Goal: Task Accomplishment & Management: Use online tool/utility

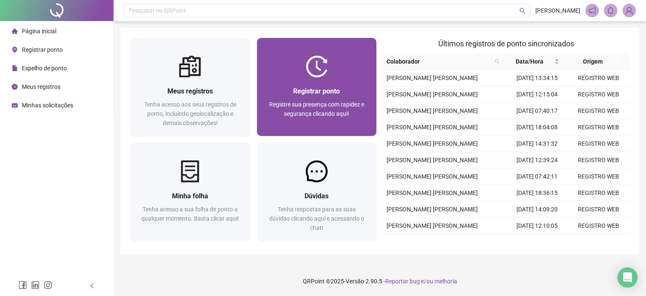
click at [324, 104] on span "Registre sua presença com rapidez e segurança clicando aqui!" at bounding box center [316, 109] width 95 height 16
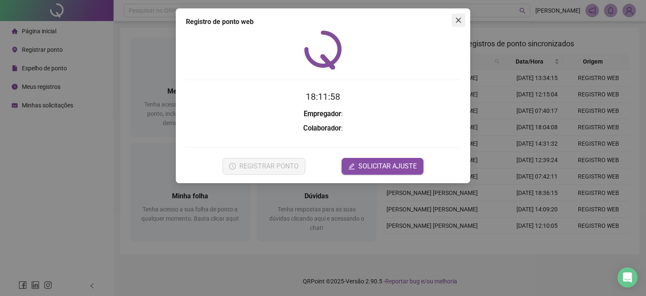
click at [458, 19] on icon "close" at bounding box center [458, 20] width 5 height 5
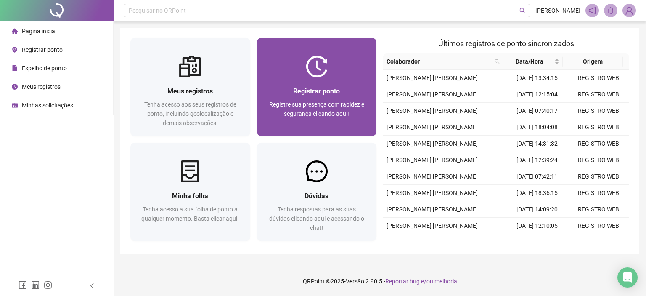
click at [315, 116] on span "Registre sua presença com rapidez e segurança clicando aqui!" at bounding box center [316, 109] width 95 height 16
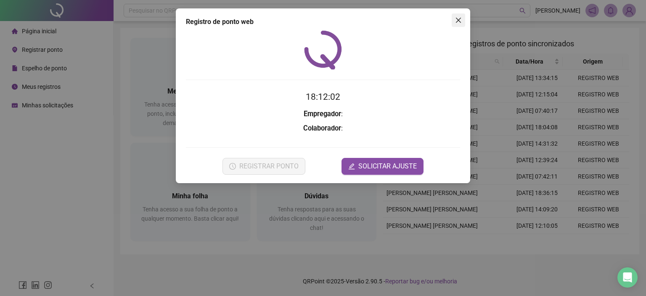
drag, startPoint x: 450, startPoint y: 21, endPoint x: 458, endPoint y: 21, distance: 8.4
click at [453, 21] on div "Registro de ponto web 18:12:02 Empregador : Colaborador : REGISTRAR PONTO SOLIC…" at bounding box center [323, 95] width 295 height 175
click at [460, 21] on icon "close" at bounding box center [458, 20] width 5 height 5
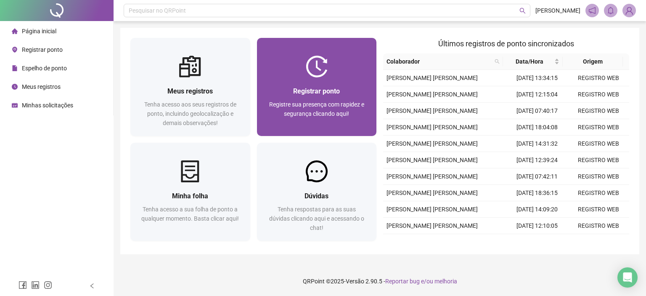
click at [301, 51] on div "Registrar ponto Registre sua presença com rapidez e segurança clicando aqui!" at bounding box center [317, 87] width 120 height 98
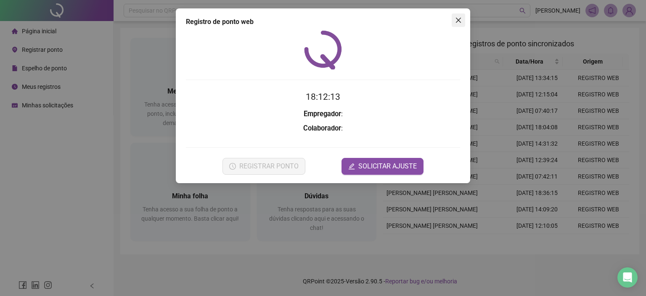
drag, startPoint x: 460, startPoint y: 19, endPoint x: 379, endPoint y: 27, distance: 81.7
click at [457, 19] on icon "close" at bounding box center [458, 20] width 7 height 7
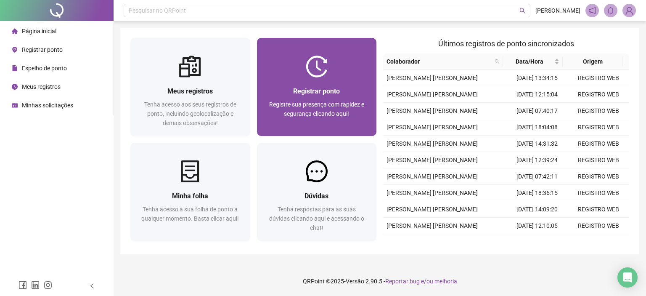
click at [315, 99] on div "Registrar ponto Registre sua presença com rapidez e segurança clicando aqui!" at bounding box center [317, 107] width 100 height 42
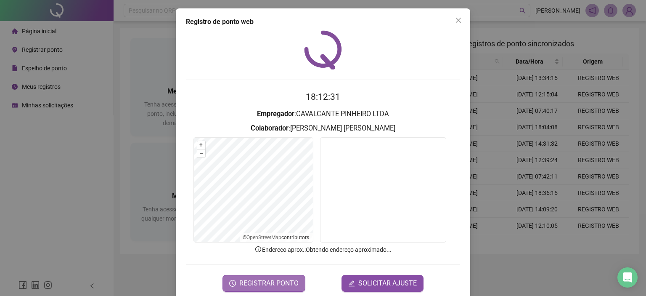
click at [277, 278] on span "REGISTRAR PONTO" at bounding box center [268, 283] width 59 height 10
